Goal: Information Seeking & Learning: Learn about a topic

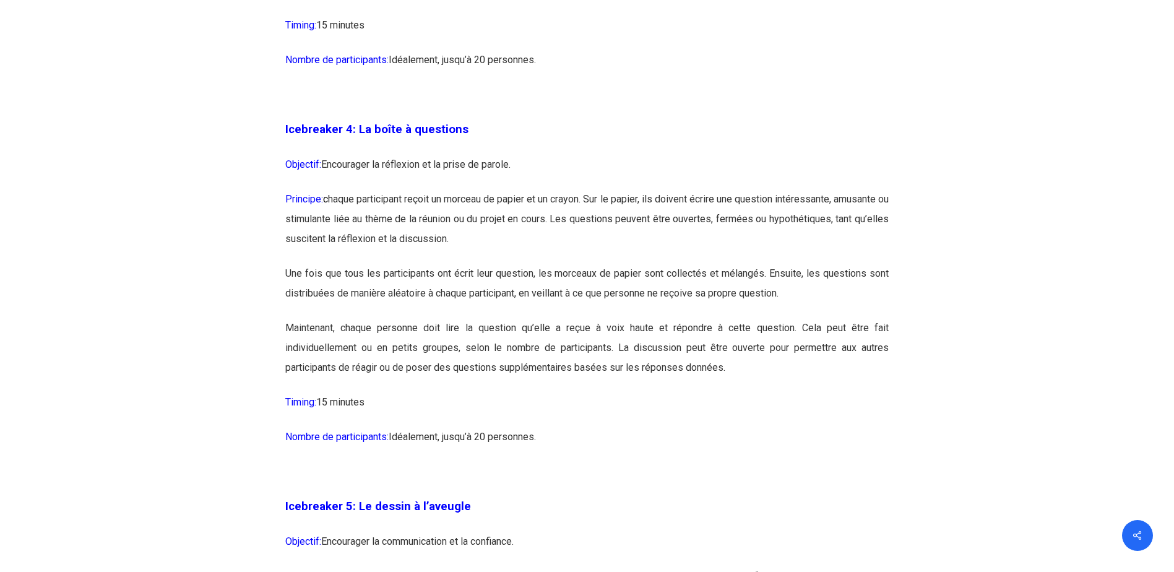
scroll to position [1857, 0]
drag, startPoint x: 286, startPoint y: 128, endPoint x: 605, endPoint y: 408, distance: 424.6
copy div "Loremipsum 8: Do sitam c adipiscin Elitsedd: Eiusmodtem in utlaboree do ma aliq…"
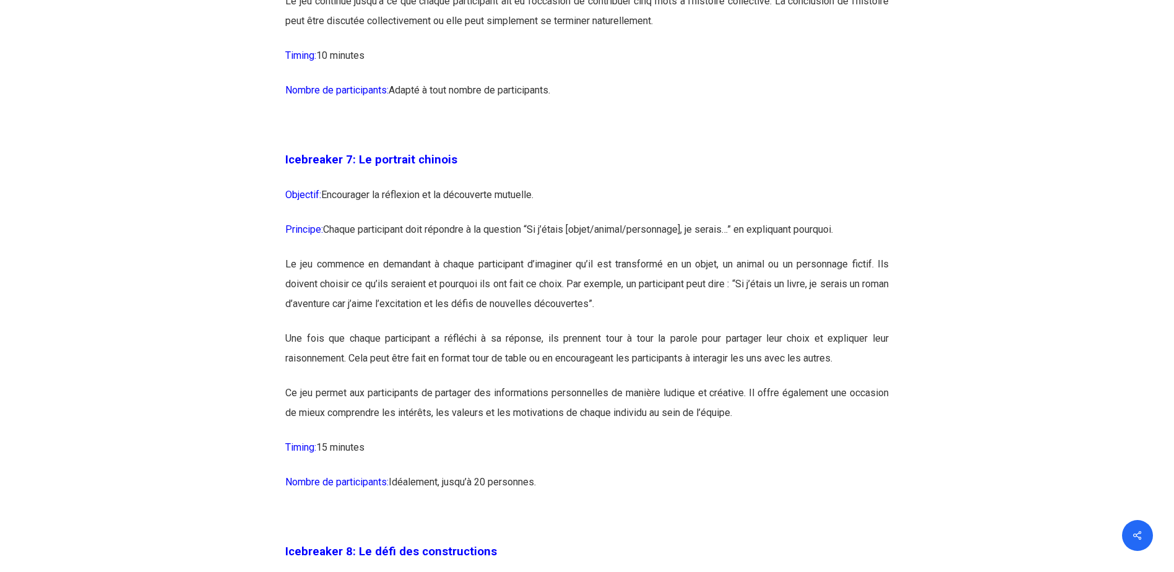
scroll to position [3095, 0]
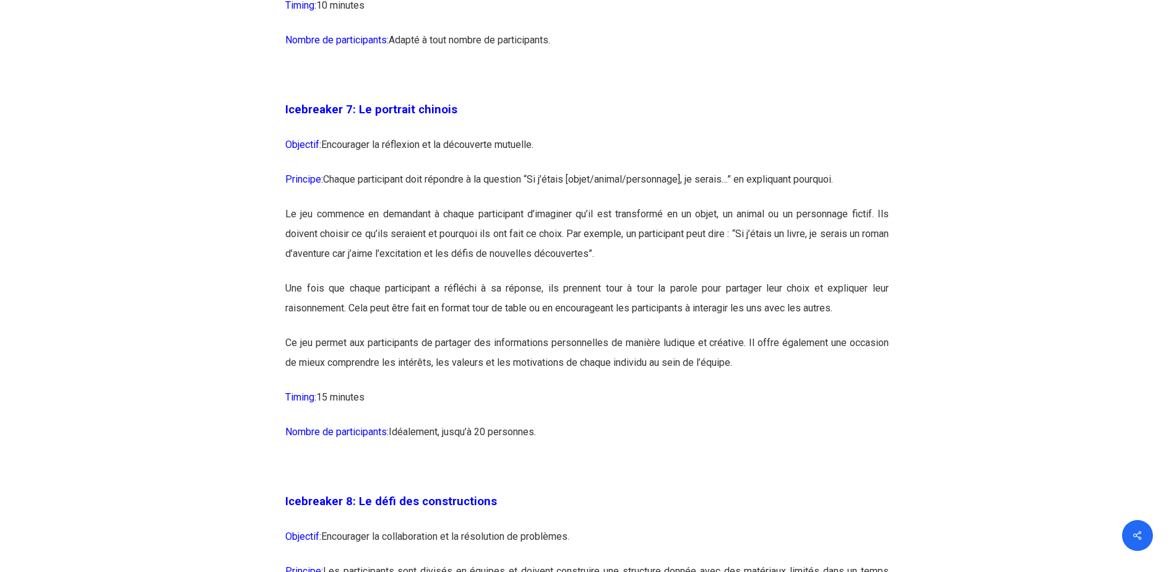
drag, startPoint x: 285, startPoint y: 148, endPoint x: 463, endPoint y: 434, distance: 336.6
copy div "Loremipsum 0: Do sitametc adipisc Elitsedd: Eiusmodtem in utlaboree do ma aliqu…"
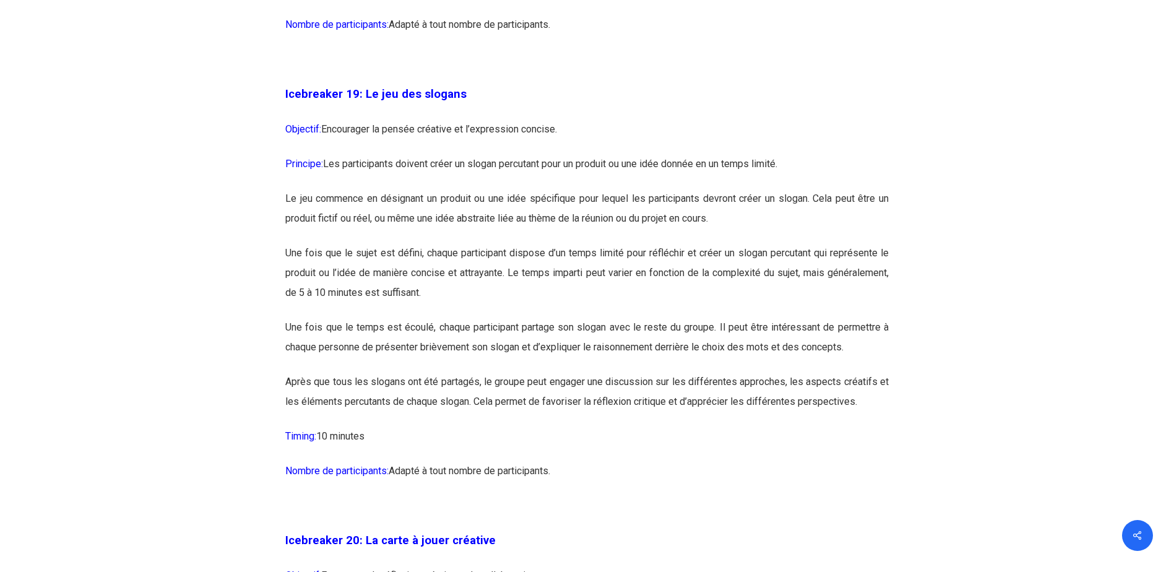
scroll to position [7922, 0]
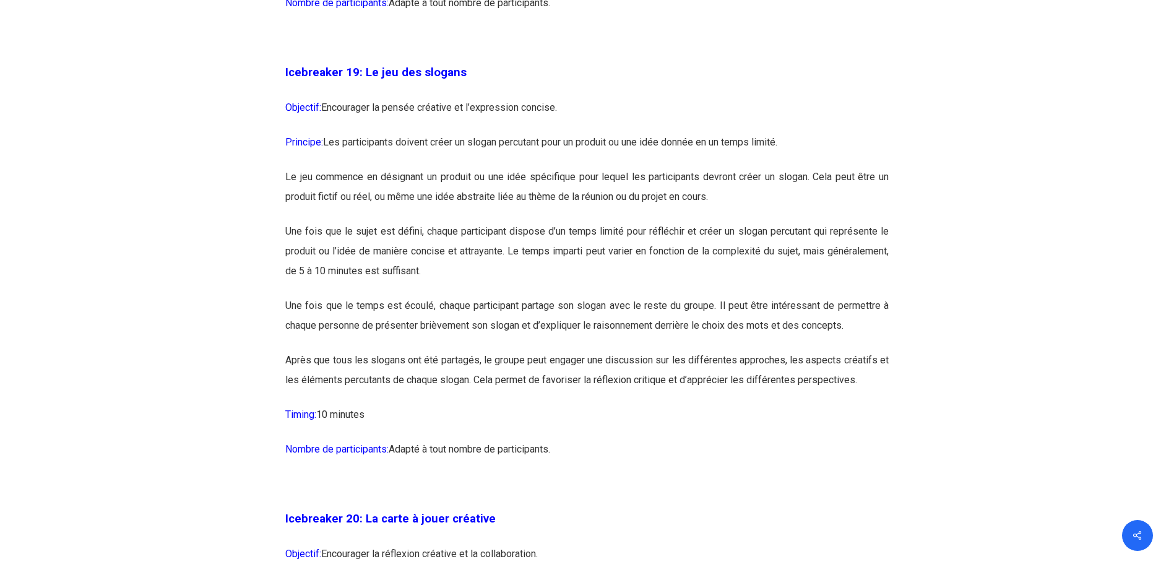
drag, startPoint x: 285, startPoint y: 110, endPoint x: 456, endPoint y: 449, distance: 379.5
copy div "Loremipsum 92: Do sit ame consect Adipisci: Elitseddoe te incidi utlabore et d’…"
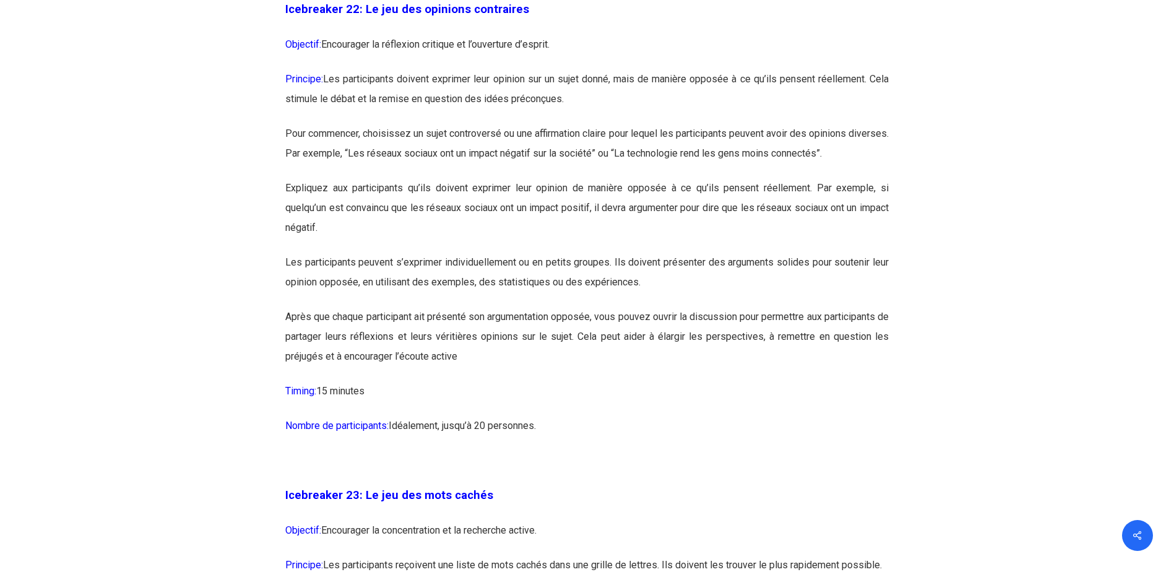
scroll to position [9346, 0]
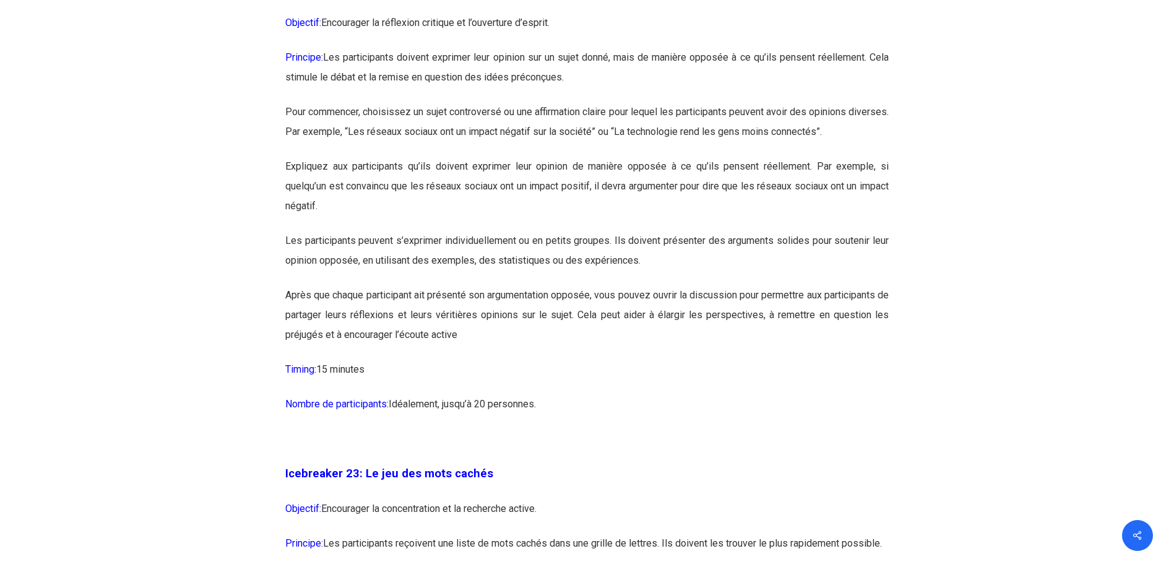
drag, startPoint x: 287, startPoint y: 47, endPoint x: 439, endPoint y: 425, distance: 407.9
copy div "Loremipsum 15: Do sit ame consecte adipiscing Elitsedd: Eiusmodtem in utlaboree…"
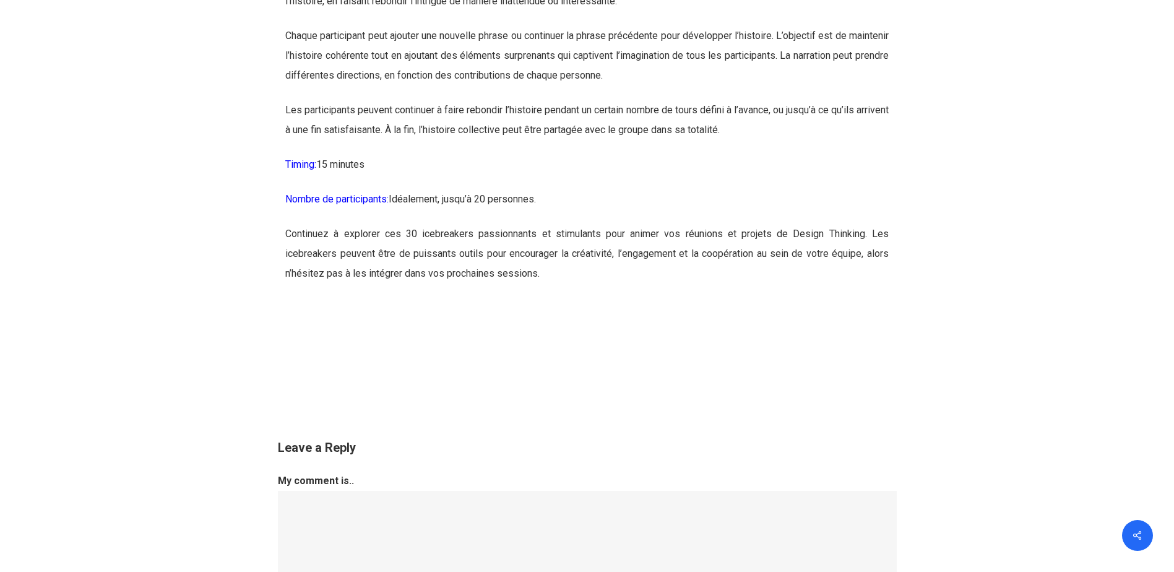
scroll to position [12564, 0]
